Goal: Entertainment & Leisure: Consume media (video, audio)

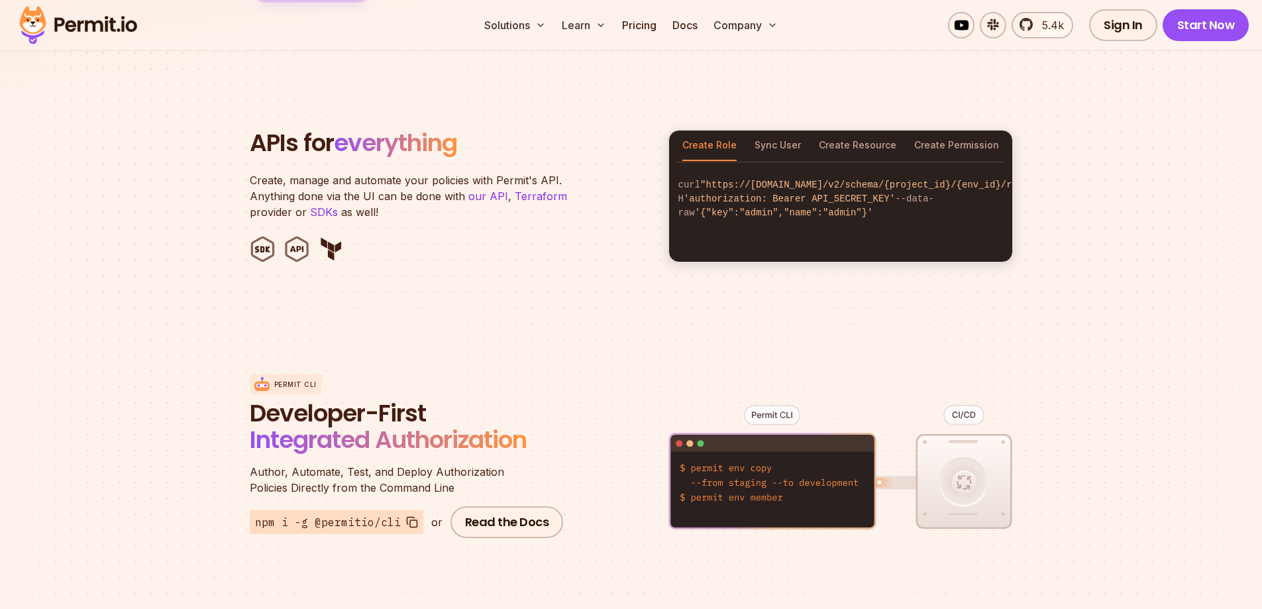
scroll to position [1060, 0]
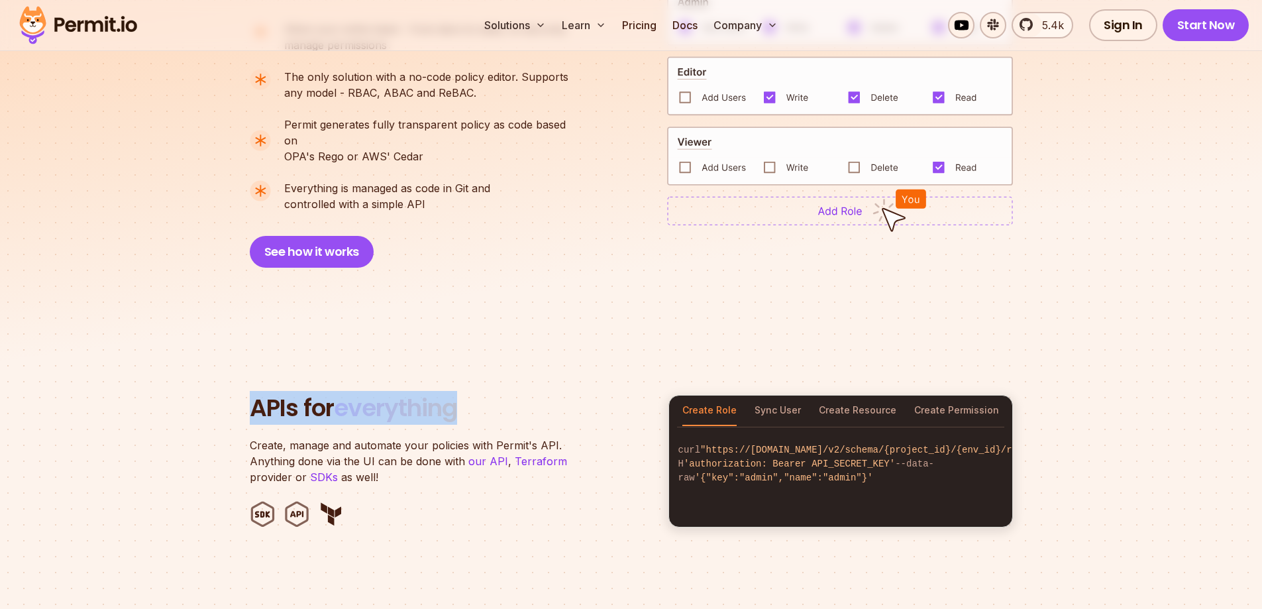
drag, startPoint x: 266, startPoint y: 350, endPoint x: 484, endPoint y: 350, distance: 217.3
click at [482, 350] on section "APIs for everything Create, manage and automate your policies with Permit's API…" at bounding box center [631, 461] width 1262 height 260
click at [434, 437] on p "Create, manage and automate your policies with Permit's API. Anything done via …" at bounding box center [415, 461] width 331 height 48
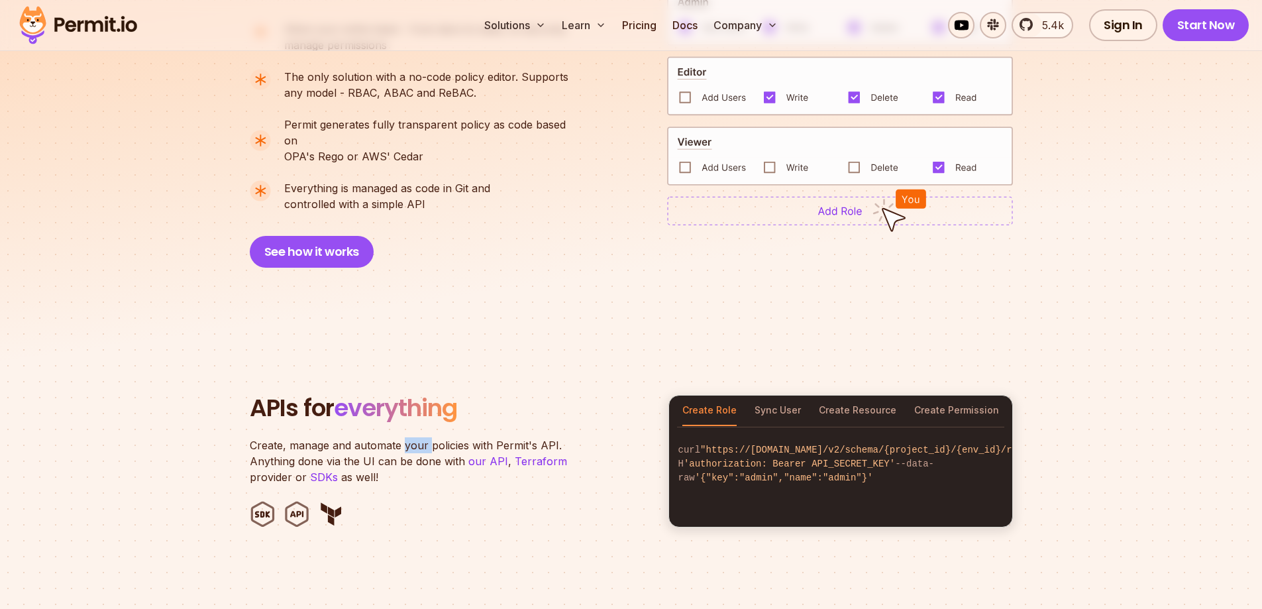
click at [434, 437] on p "Create, manage and automate your policies with Permit's API. Anything done via …" at bounding box center [415, 461] width 331 height 48
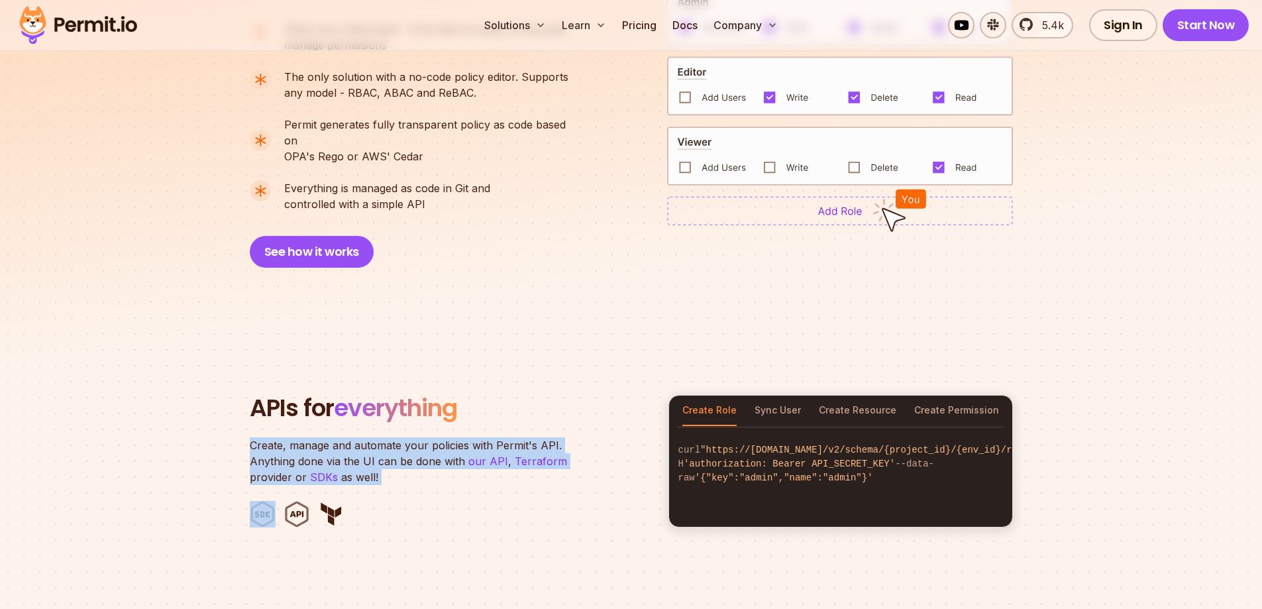
click at [434, 437] on p "Create, manage and automate your policies with Permit's API. Anything done via …" at bounding box center [415, 461] width 331 height 48
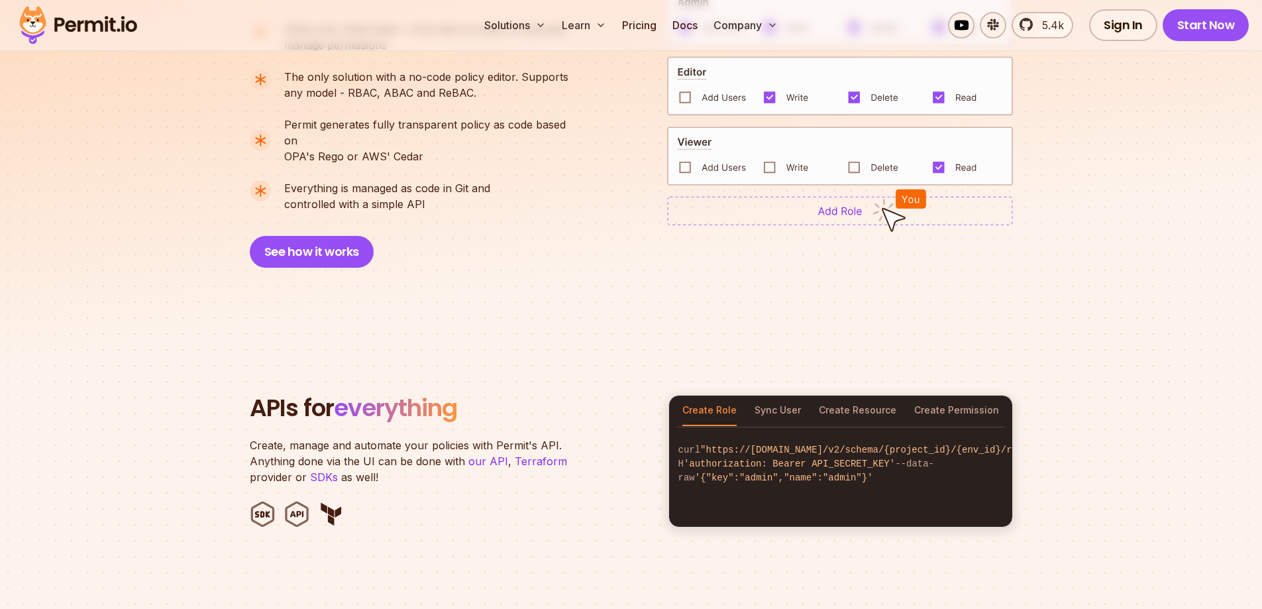
click at [577, 395] on h2 "APIs for everything" at bounding box center [451, 408] width 403 height 26
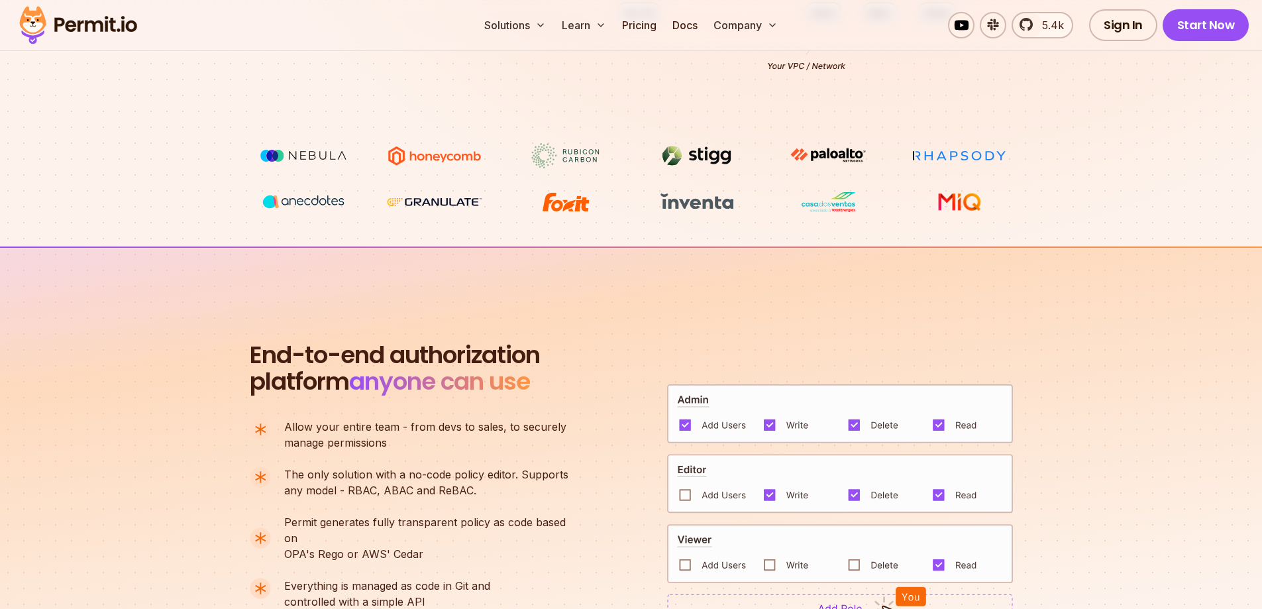
scroll to position [0, 0]
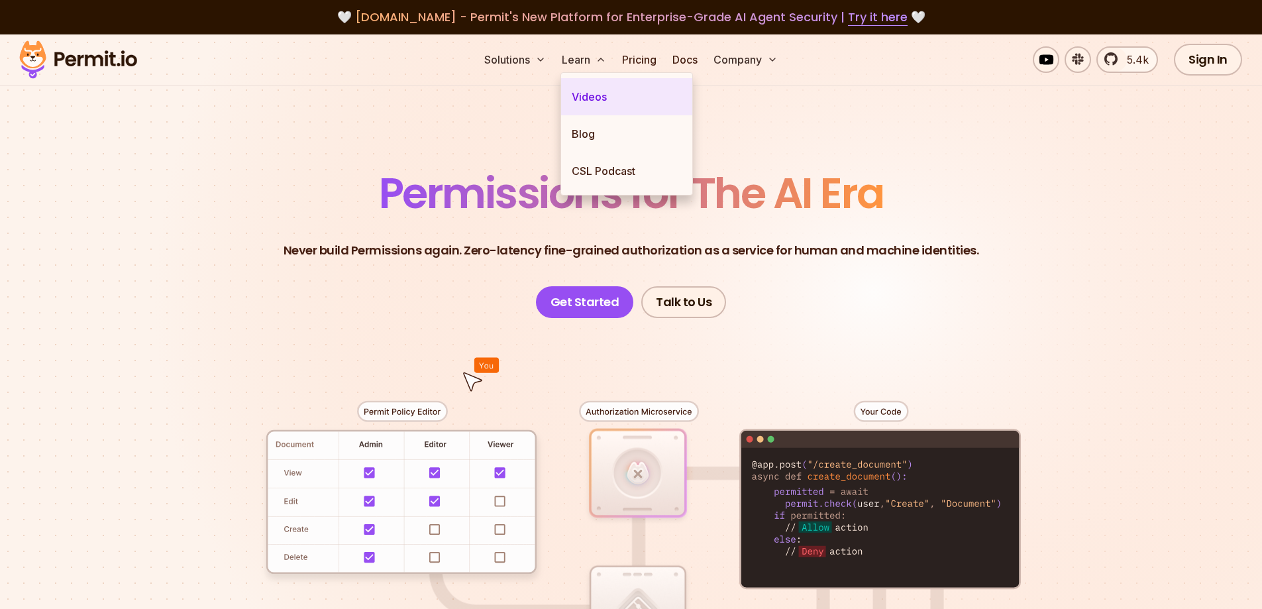
click at [594, 89] on link "Videos" at bounding box center [626, 96] width 131 height 37
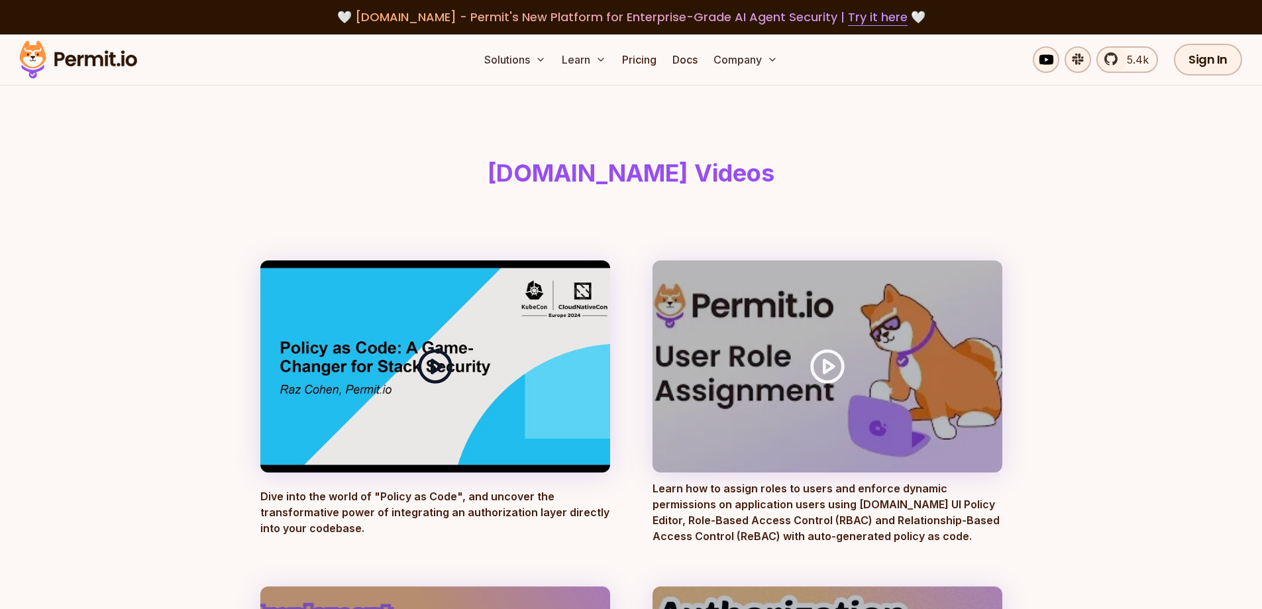
click at [477, 356] on div at bounding box center [435, 366] width 350 height 212
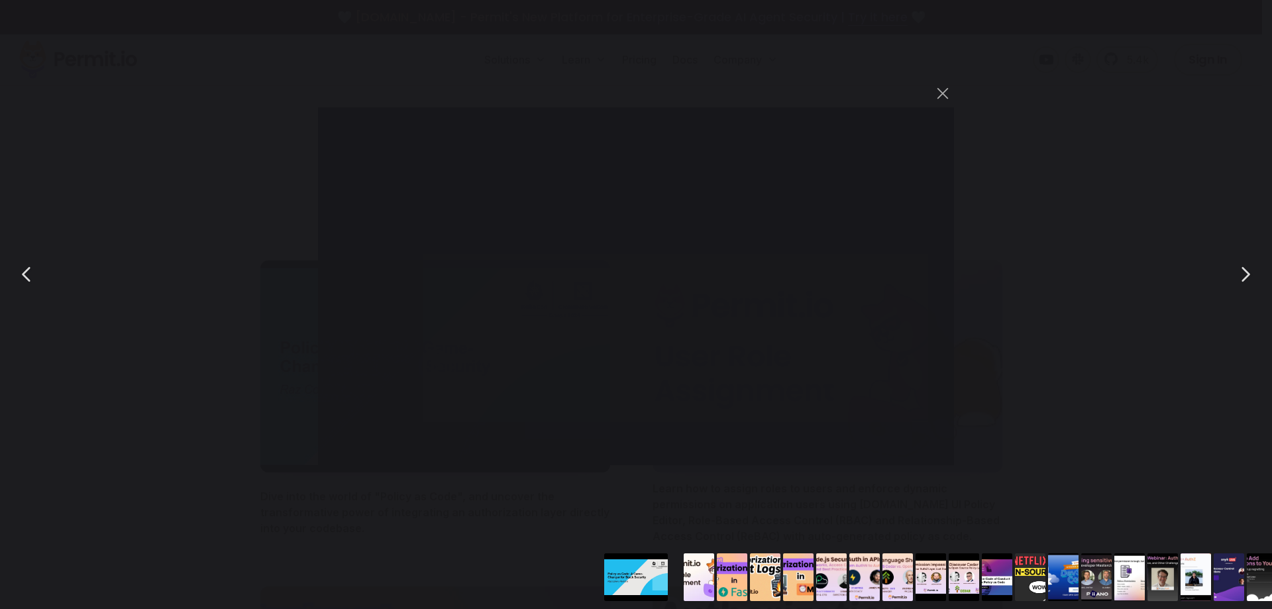
click at [1155, 198] on div "You can close this modal content with the ESC key" at bounding box center [636, 274] width 1272 height 548
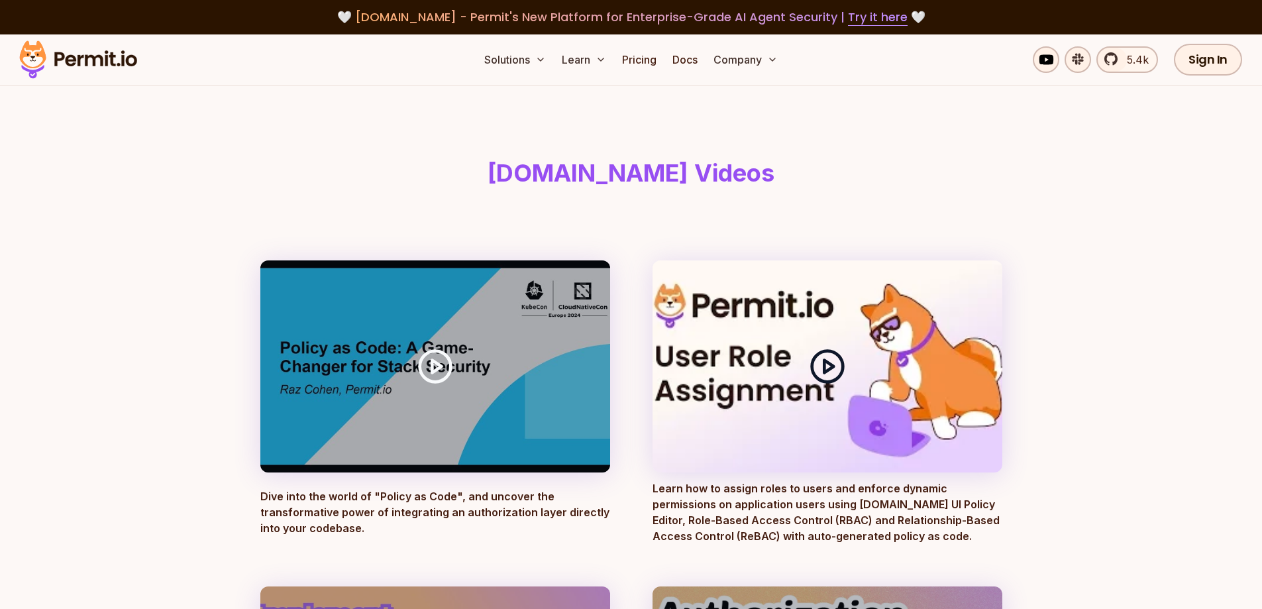
click at [769, 362] on div at bounding box center [827, 366] width 350 height 212
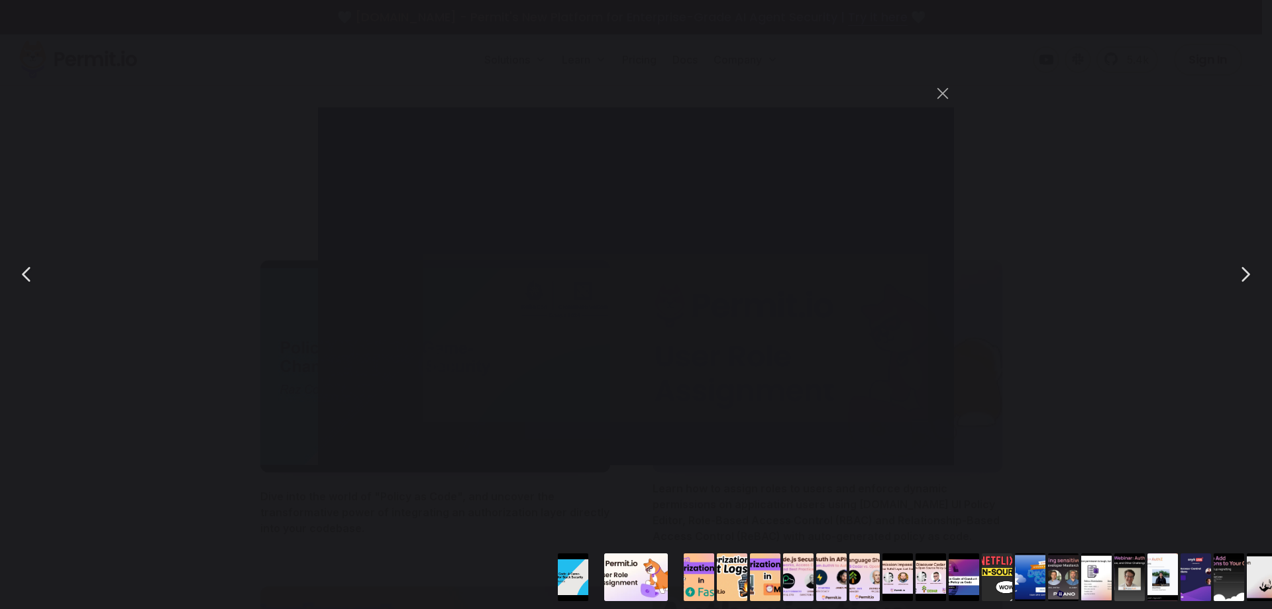
click at [1053, 322] on div "You can close this modal content with the ESC key" at bounding box center [636, 274] width 1272 height 548
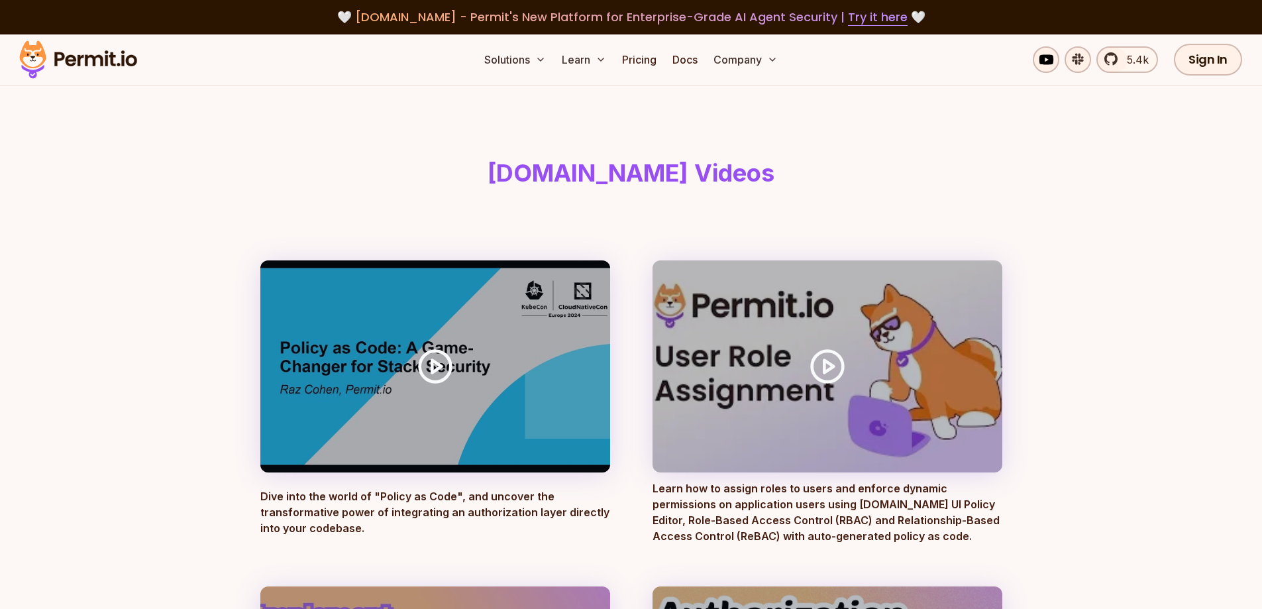
click at [89, 58] on img at bounding box center [78, 59] width 130 height 45
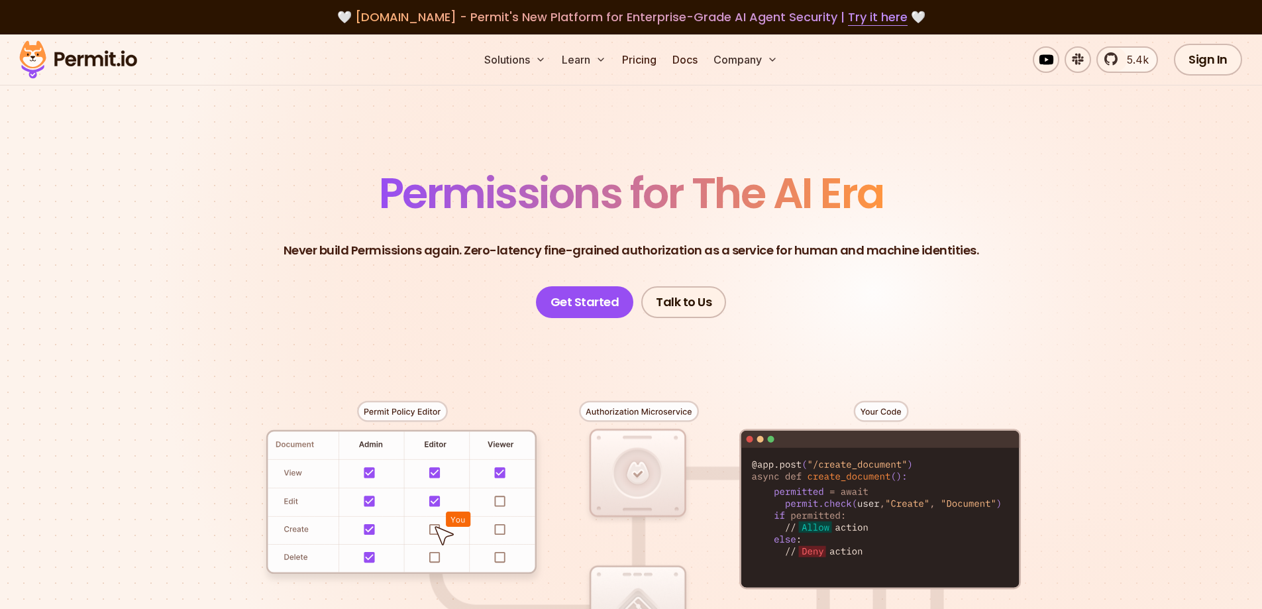
click at [415, 244] on p "Never build Permissions again. Zero-latency fine-grained authorization as a ser…" at bounding box center [632, 250] width 696 height 19
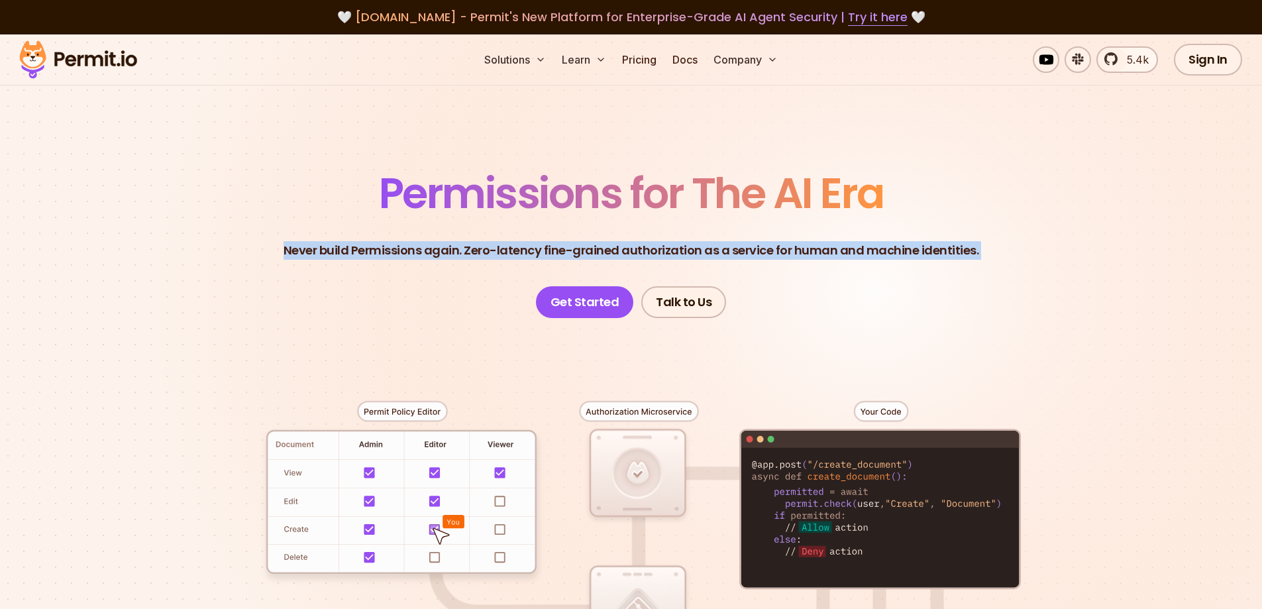
click at [415, 244] on p "Never build Permissions again. Zero-latency fine-grained authorization as a ser…" at bounding box center [632, 250] width 696 height 19
